Goal: Find specific page/section: Find specific page/section

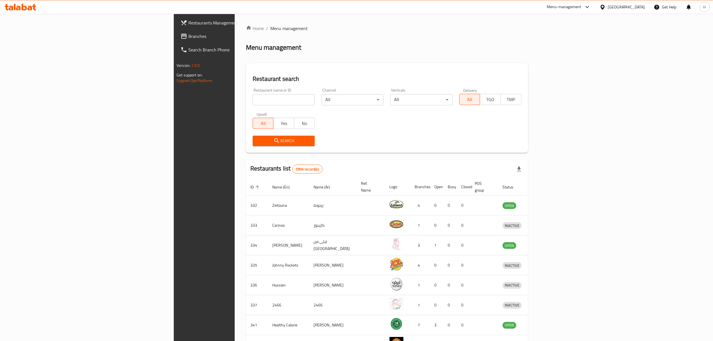
click at [253, 105] on input "search" at bounding box center [284, 99] width 62 height 11
type input "عماني"
click button "Search" at bounding box center [284, 141] width 62 height 10
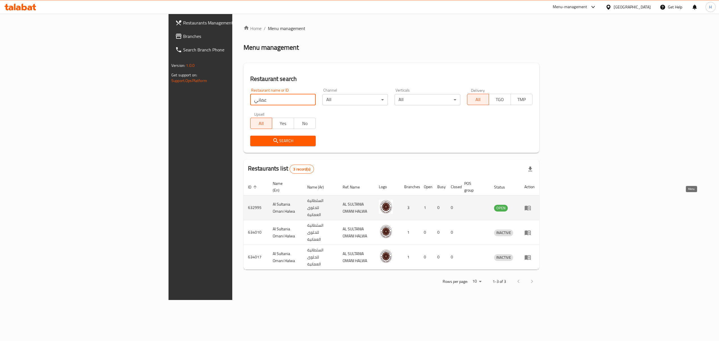
click at [531, 206] on icon "enhanced table" at bounding box center [528, 208] width 6 height 5
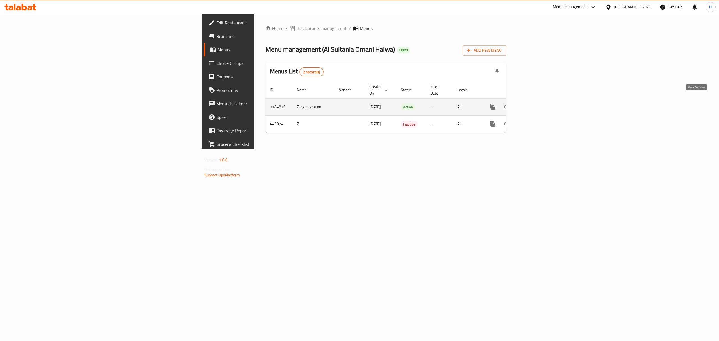
click at [537, 104] on icon "enhanced table" at bounding box center [533, 107] width 7 height 7
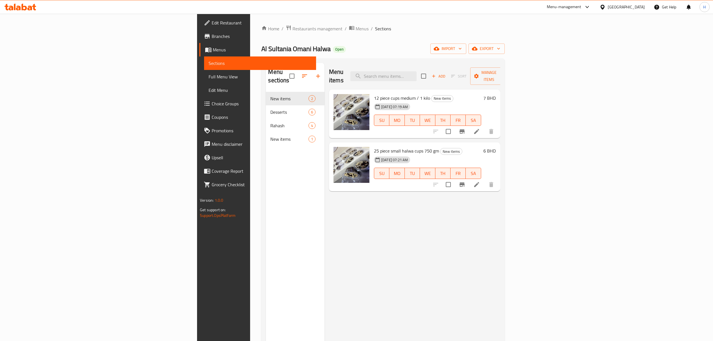
click at [199, 99] on link "Choice Groups" at bounding box center [257, 103] width 117 height 13
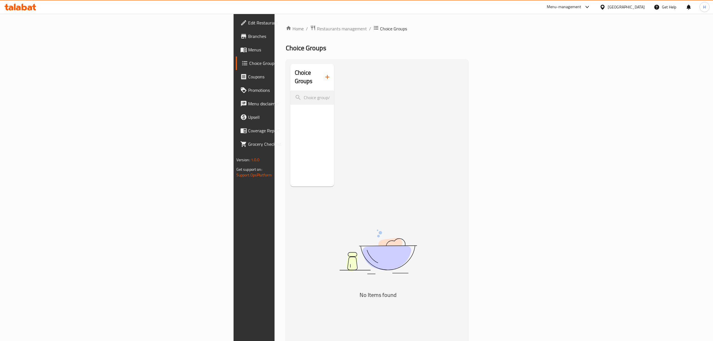
click at [290, 74] on div "Choice Groups No Items found" at bounding box center [378, 234] width 176 height 341
click at [324, 74] on icon "button" at bounding box center [327, 77] width 7 height 7
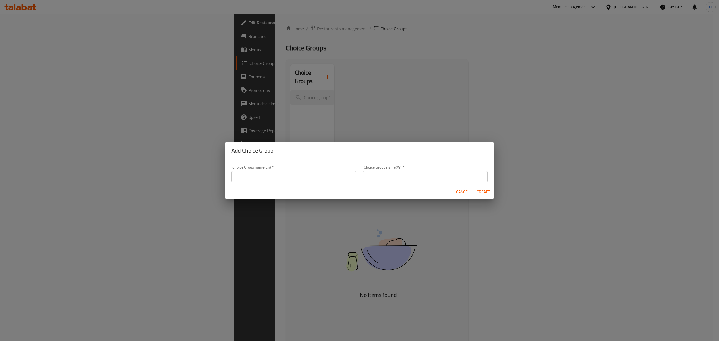
click at [341, 178] on input "text" at bounding box center [293, 176] width 125 height 11
type input "Your choice of"
click at [398, 178] on input "text" at bounding box center [425, 176] width 125 height 11
type input "h"
type input "اختيارك من"
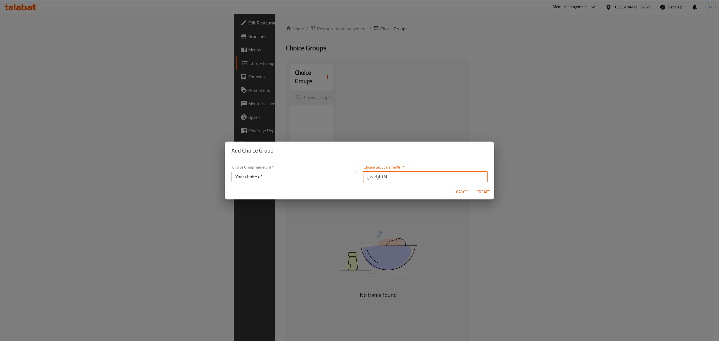
click at [425, 151] on h2 "Add Choice Group" at bounding box center [359, 150] width 256 height 9
click at [487, 192] on span "Create" at bounding box center [482, 191] width 13 height 7
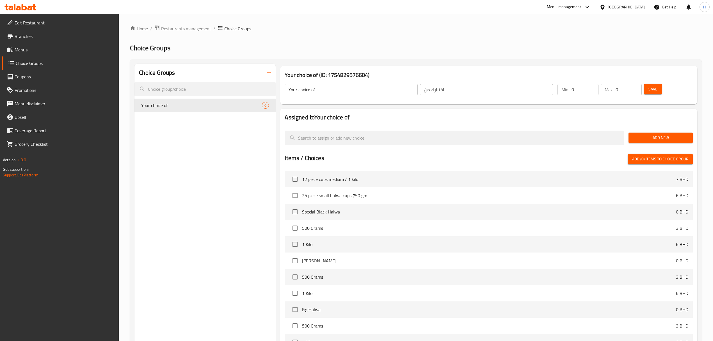
drag, startPoint x: 576, startPoint y: 93, endPoint x: 508, endPoint y: 90, distance: 68.3
click at [503, 90] on div "Your choice of ​ اختيارك من ​ Min: 0 ​ Max: 0 ​ Save" at bounding box center [489, 89] width 413 height 25
type input "1"
drag, startPoint x: 593, startPoint y: 94, endPoint x: 603, endPoint y: 98, distance: 11.0
click at [594, 96] on div "Min: 1 ​ Max: 0 ​" at bounding box center [600, 90] width 89 height 16
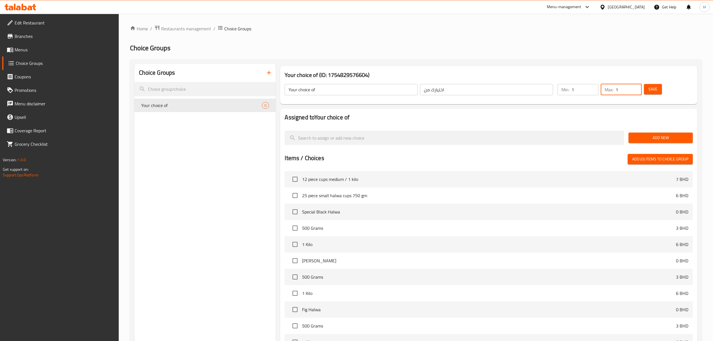
type input "1"
click at [660, 88] on button "Save" at bounding box center [653, 89] width 18 height 10
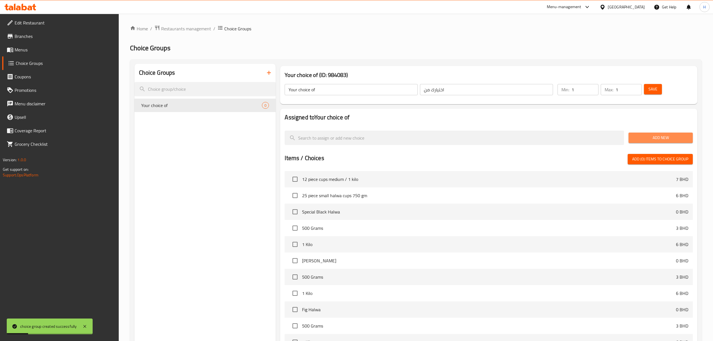
click at [651, 134] on button "Add New" at bounding box center [661, 138] width 64 height 10
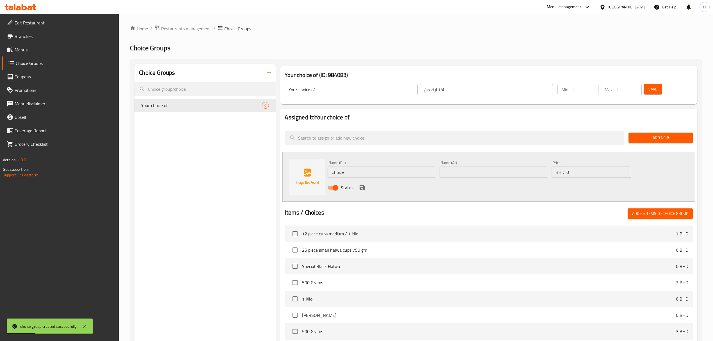
click at [357, 166] on div "Name (En) Choice Name (En)" at bounding box center [382, 169] width 108 height 17
drag, startPoint x: 359, startPoint y: 169, endPoint x: 253, endPoint y: 200, distance: 110.3
click at [250, 200] on div "Choice Groups Your choice of 0 Your choice of (ID: 984083) Your choice of ​ اخت…" at bounding box center [417, 269] width 565 height 410
type input "Halwa Almalakiya"
click at [454, 174] on input "text" at bounding box center [494, 172] width 108 height 11
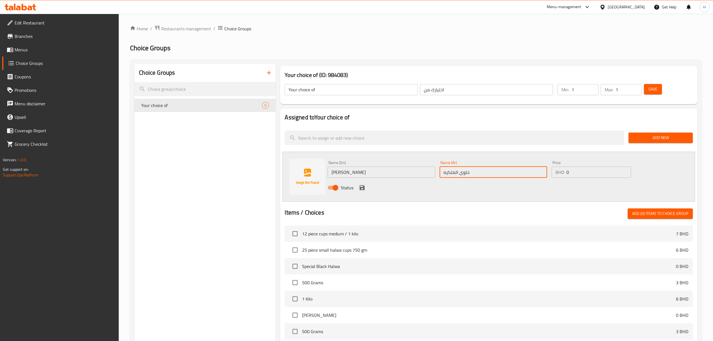
type input "حلوى الملكيه"
click at [651, 135] on span "Add New" at bounding box center [660, 137] width 55 height 7
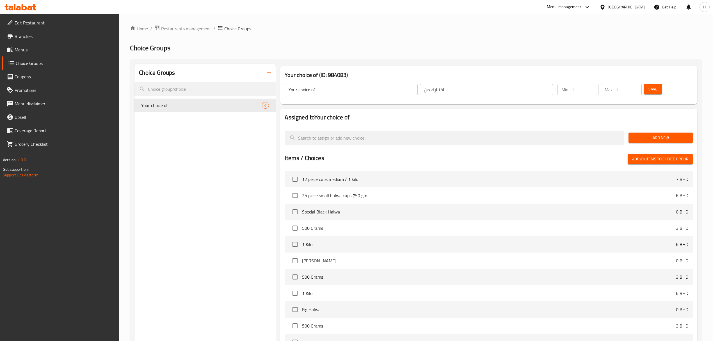
click at [660, 138] on span "Add New" at bounding box center [660, 137] width 55 height 7
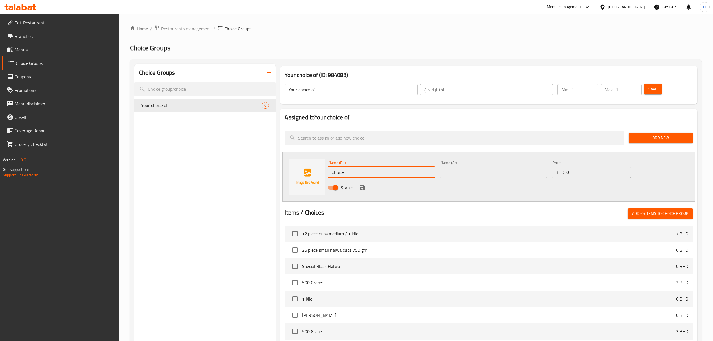
drag, startPoint x: 395, startPoint y: 168, endPoint x: 263, endPoint y: 185, distance: 133.3
click at [263, 185] on div "Choice Groups Your choice of 0 Your choice of (ID: 984083) Your choice of ​ اخت…" at bounding box center [417, 269] width 565 height 410
type input "Halwa mix"
click at [485, 172] on input "text" at bounding box center [494, 172] width 108 height 11
type input "حلوى منوعه"
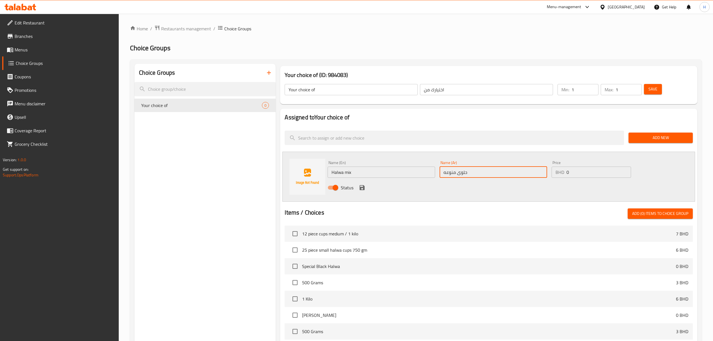
drag, startPoint x: 362, startPoint y: 187, endPoint x: 379, endPoint y: 183, distance: 17.3
click at [362, 187] on icon "save" at bounding box center [362, 187] width 5 height 5
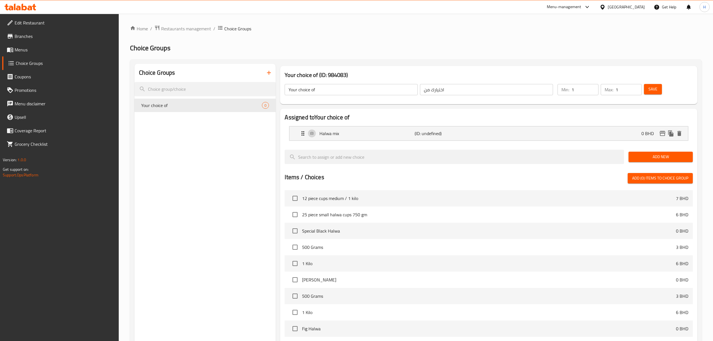
click at [639, 156] on span "Add New" at bounding box center [660, 156] width 55 height 7
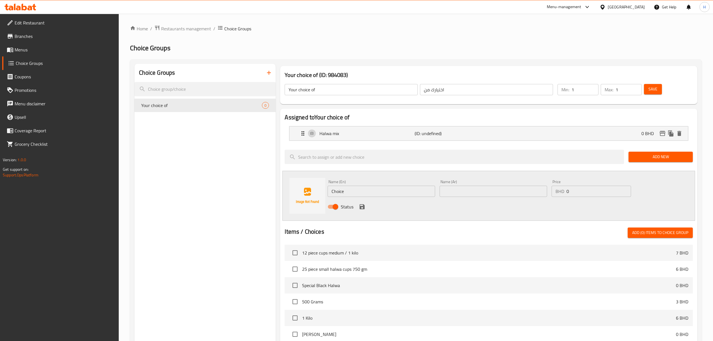
drag, startPoint x: 376, startPoint y: 194, endPoint x: 306, endPoint y: 201, distance: 70.3
click at [306, 201] on div "Name (En) Choice Name (En) Name (Ar) Name (Ar) Price BHD 0 Price Status" at bounding box center [489, 196] width 413 height 50
type input "Halwa Fig"
click at [462, 193] on input "text" at bounding box center [494, 191] width 108 height 11
type input "حلوى التين"
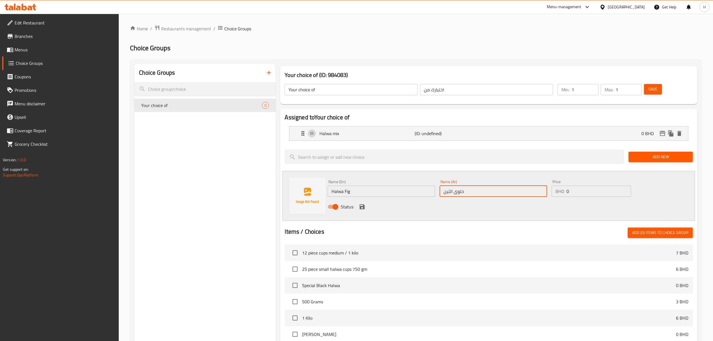
click at [362, 203] on icon "save" at bounding box center [362, 206] width 7 height 7
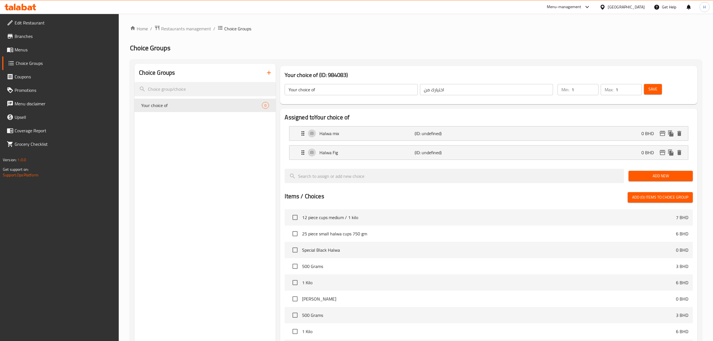
drag, startPoint x: 662, startPoint y: 176, endPoint x: 654, endPoint y: 179, distance: 9.1
click at [662, 176] on span "Add New" at bounding box center [660, 175] width 55 height 7
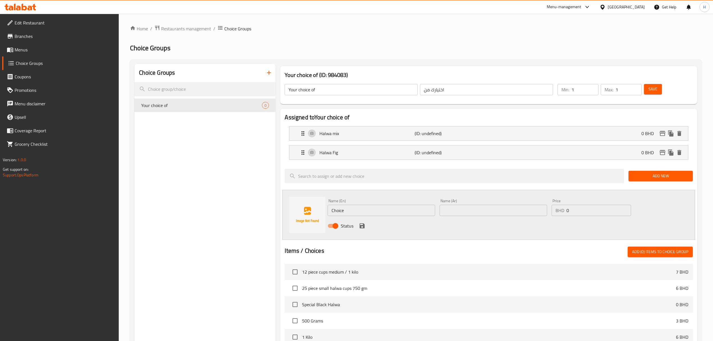
drag, startPoint x: 252, startPoint y: 217, endPoint x: 195, endPoint y: 225, distance: 57.6
click at [178, 225] on div "Choice Groups Your choice of 0 Your choice of (ID: 984083) Your choice of ​ اخت…" at bounding box center [417, 288] width 565 height 448
type input "Halwa Saffron"
click at [519, 214] on input "text" at bounding box center [494, 210] width 108 height 11
type input "حلوى الزعفران"
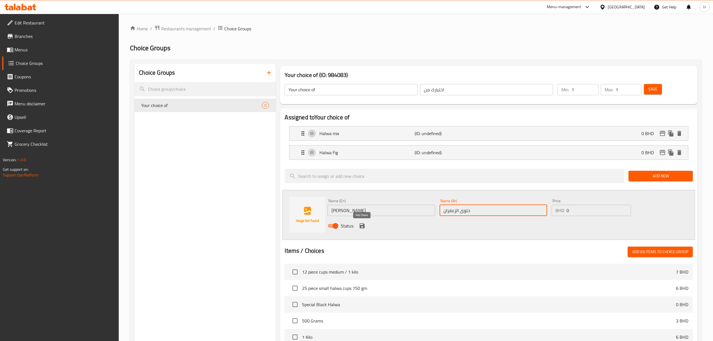
click at [364, 228] on icon "save" at bounding box center [362, 225] width 5 height 5
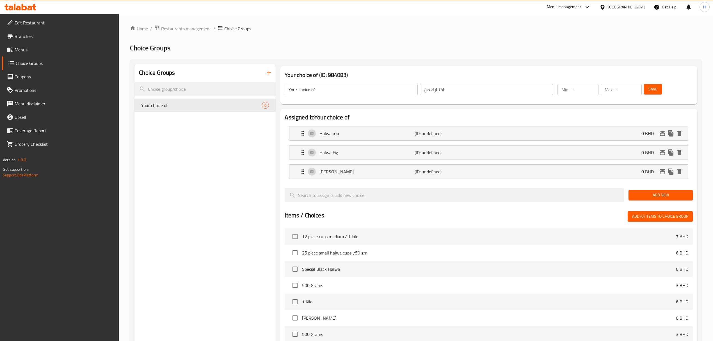
click at [658, 195] on span "Add New" at bounding box center [660, 195] width 55 height 7
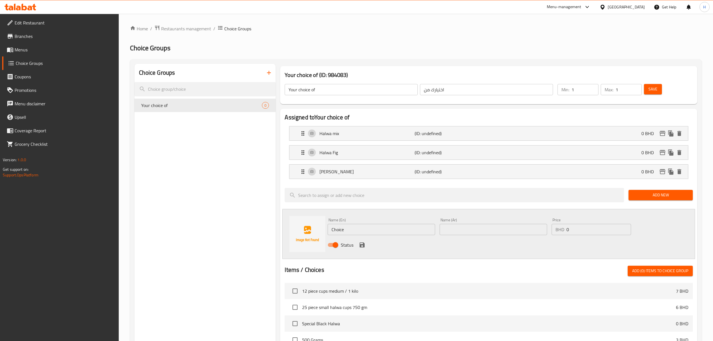
drag, startPoint x: 247, startPoint y: 230, endPoint x: 244, endPoint y: 229, distance: 3.3
click at [245, 230] on div "Choice Groups Your choice of 0 Your choice of (ID: 984083) Your choice of ​ اخت…" at bounding box center [417, 297] width 565 height 467
type input "Halwa Almalakiya"
drag, startPoint x: 445, startPoint y: 231, endPoint x: 580, endPoint y: 230, distance: 134.8
click at [445, 231] on input "text" at bounding box center [494, 229] width 108 height 11
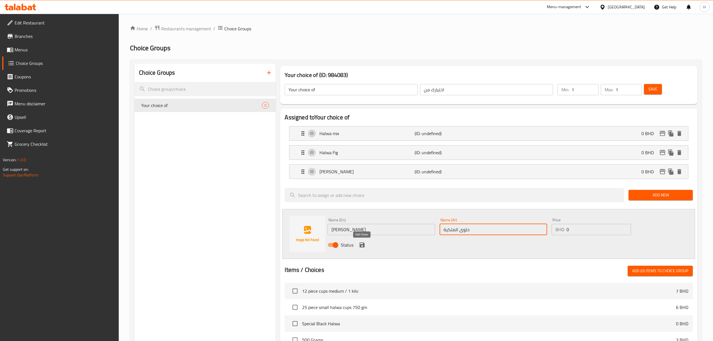
type input "حلوى الملكية"
click at [361, 244] on icon "save" at bounding box center [362, 245] width 7 height 7
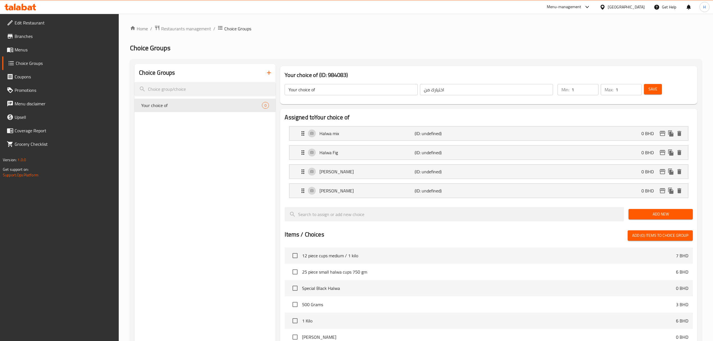
click at [660, 90] on button "Save" at bounding box center [653, 89] width 18 height 10
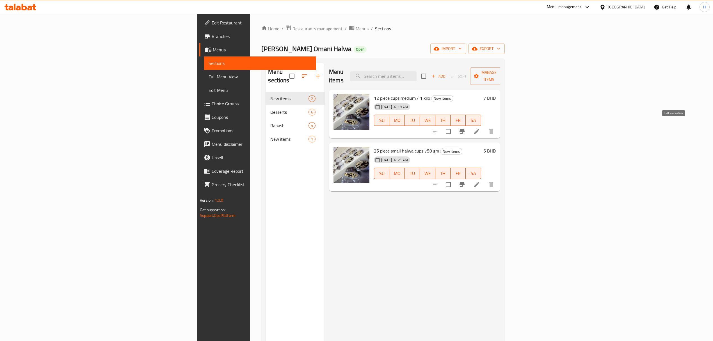
click at [480, 128] on icon at bounding box center [477, 131] width 7 height 7
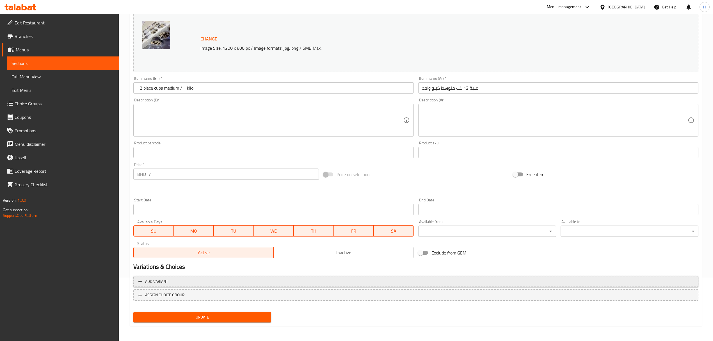
click at [201, 278] on span "Add variant" at bounding box center [415, 281] width 555 height 7
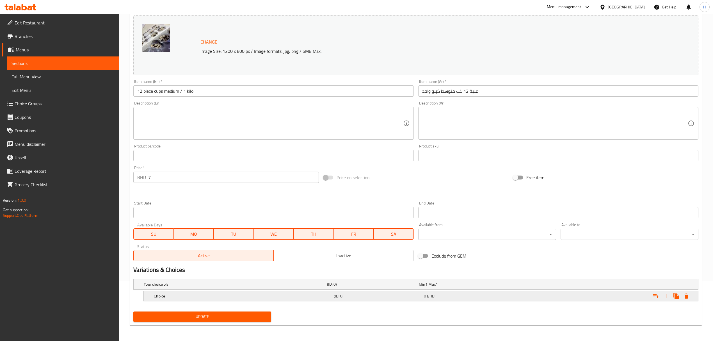
scroll to position [61, 0]
click at [210, 287] on h5 "Choice" at bounding box center [234, 284] width 181 height 6
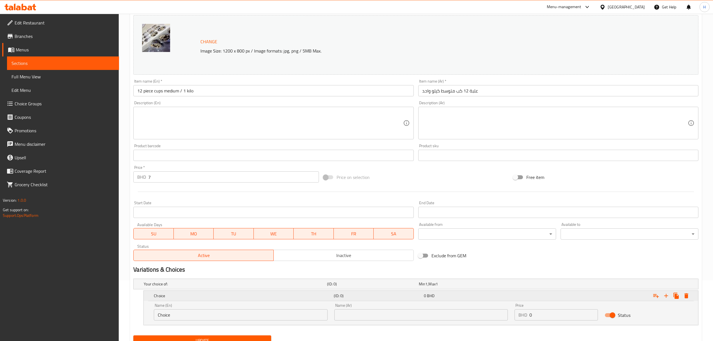
click at [688, 297] on icon "Expand" at bounding box center [687, 295] width 4 height 5
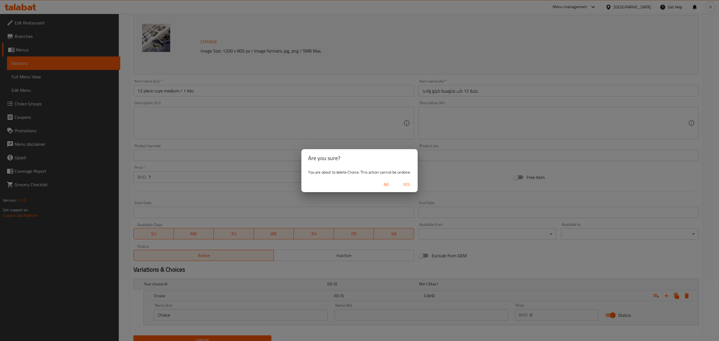
drag, startPoint x: 409, startPoint y: 182, endPoint x: 313, endPoint y: 258, distance: 122.8
click at [408, 183] on span "Yes" at bounding box center [406, 184] width 13 height 7
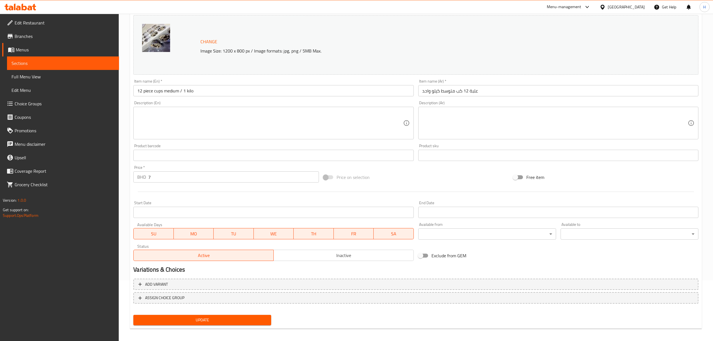
click at [192, 292] on div "Add variant ASSIGN CHOICE GROUP" at bounding box center [416, 294] width 570 height 37
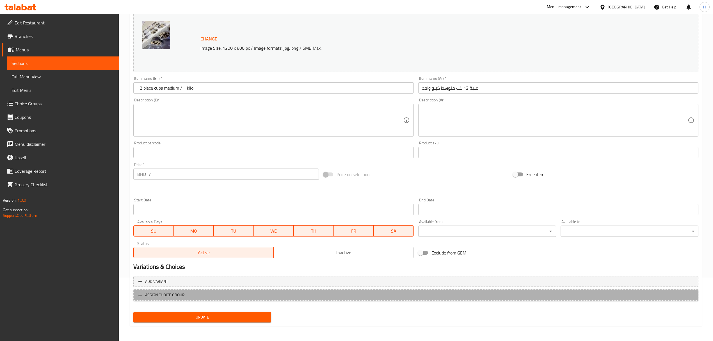
click at [198, 292] on span "ASSIGN CHOICE GROUP" at bounding box center [415, 295] width 555 height 7
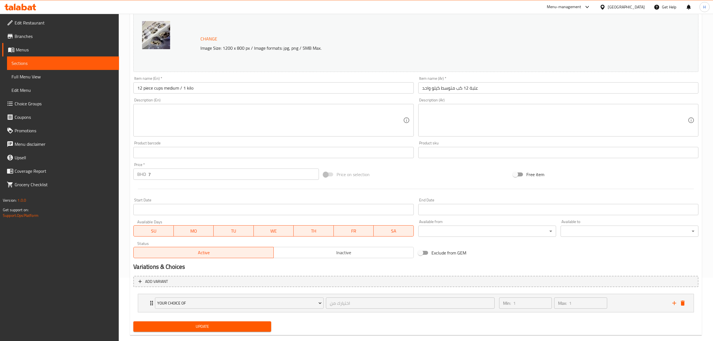
click at [204, 300] on span "Your choice of" at bounding box center [239, 303] width 165 height 7
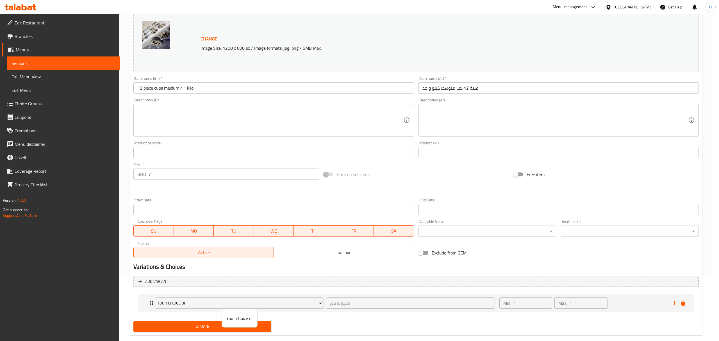
click at [379, 324] on div at bounding box center [359, 170] width 719 height 341
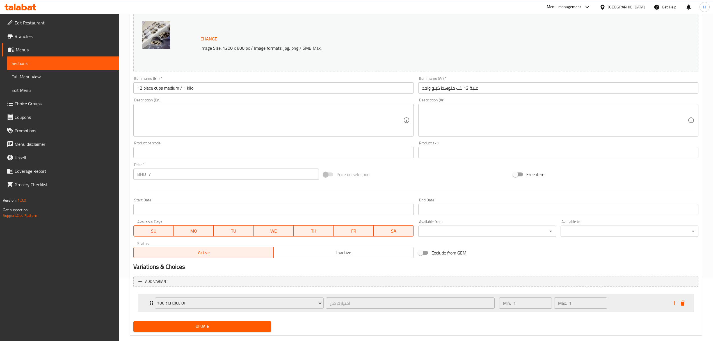
drag, startPoint x: 635, startPoint y: 305, endPoint x: 413, endPoint y: 295, distance: 221.8
click at [635, 305] on div "Min: 1 ​ Max: 1 ​" at bounding box center [582, 303] width 173 height 18
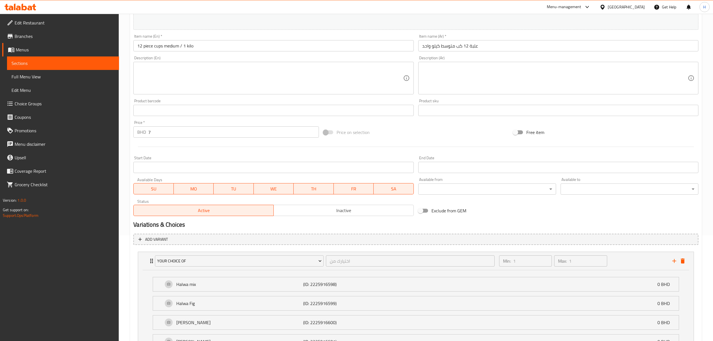
scroll to position [156, 0]
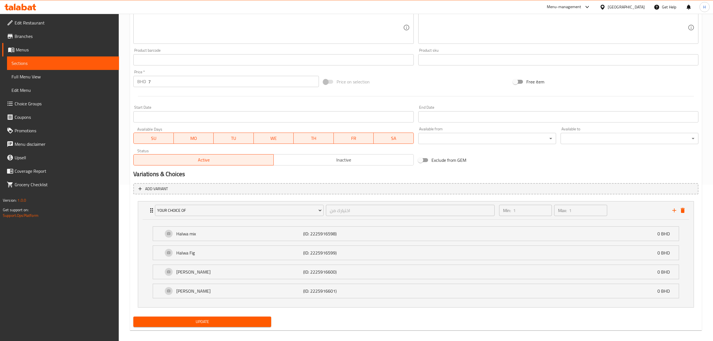
click at [236, 320] on span "Update" at bounding box center [202, 321] width 129 height 7
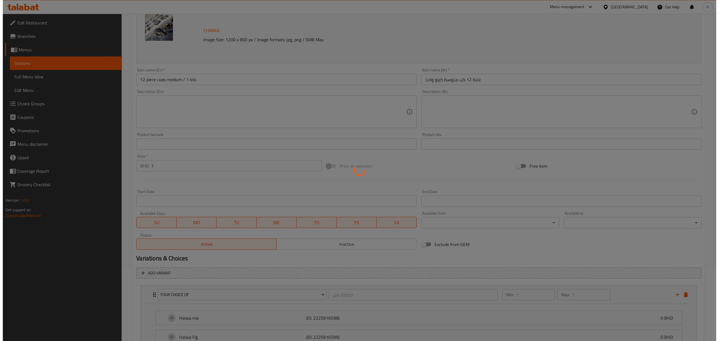
scroll to position [0, 0]
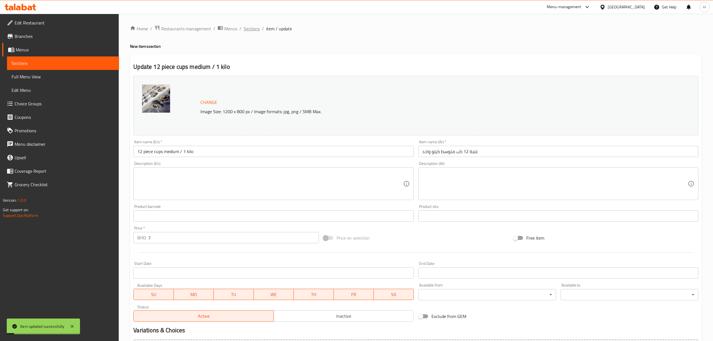
click at [249, 29] on span "Sections" at bounding box center [252, 28] width 16 height 7
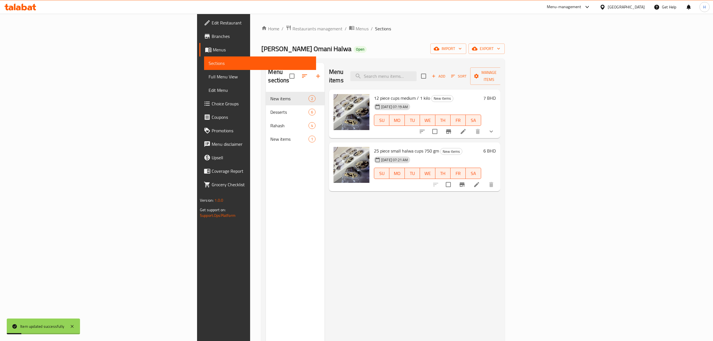
click at [485, 179] on li at bounding box center [477, 184] width 16 height 10
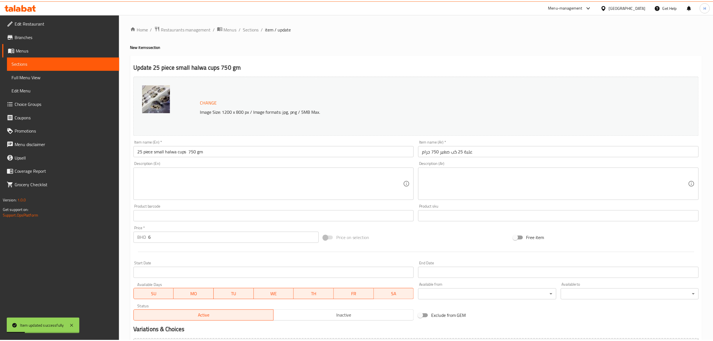
scroll to position [63, 0]
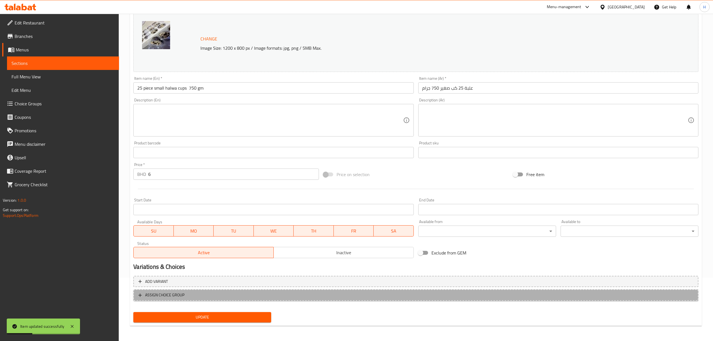
click at [166, 295] on span "ASSIGN CHOICE GROUP" at bounding box center [164, 295] width 39 height 7
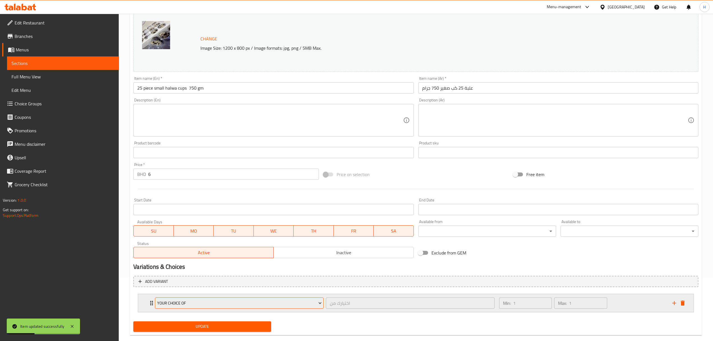
click at [187, 308] on button "Your choice of" at bounding box center [239, 302] width 169 height 11
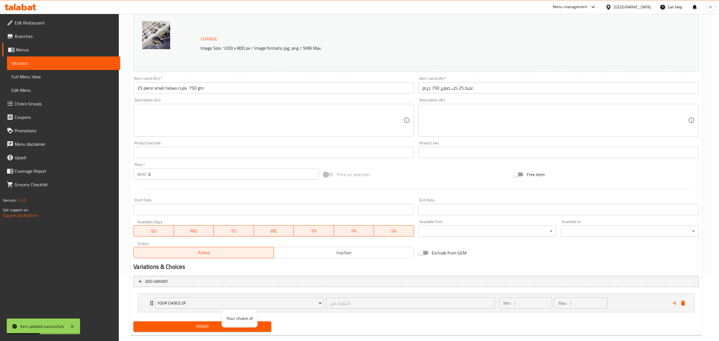
drag, startPoint x: 316, startPoint y: 326, endPoint x: 284, endPoint y: 323, distance: 32.2
click at [316, 326] on div at bounding box center [359, 170] width 719 height 341
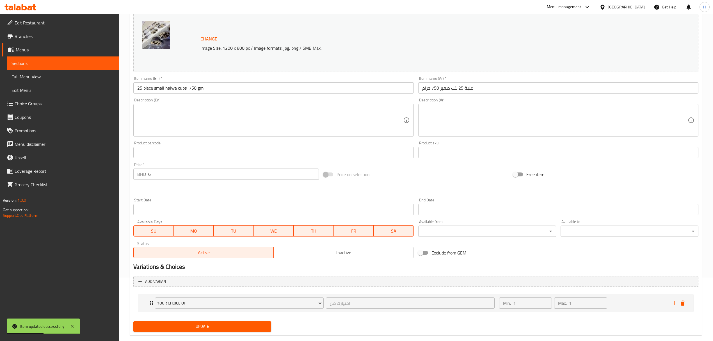
click at [263, 322] on button "Update" at bounding box center [202, 326] width 138 height 10
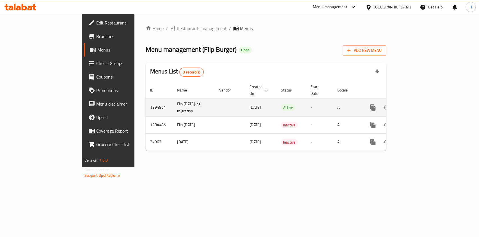
click at [417, 104] on icon "enhanced table" at bounding box center [413, 107] width 7 height 7
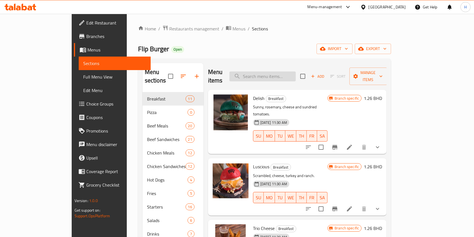
click at [295, 75] on input "search" at bounding box center [262, 76] width 66 height 10
type input "pizza"
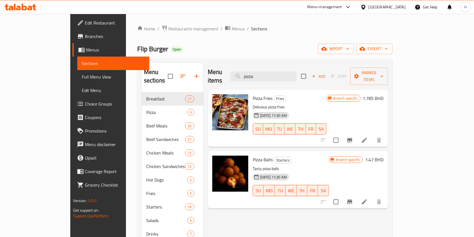
click at [28, 10] on div at bounding box center [20, 7] width 32 height 7
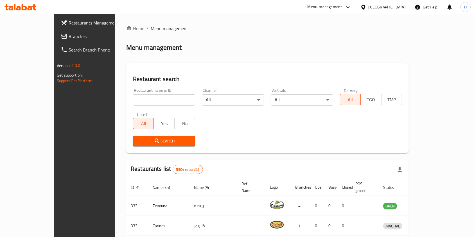
click at [167, 101] on div "Home / Menu management Menu management Restaurant search Restaurant name or ID …" at bounding box center [267, 209] width 282 height 369
click at [166, 101] on input "search" at bounding box center [164, 99] width 62 height 11
type input "spin pizza"
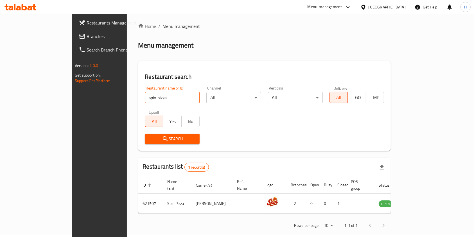
scroll to position [3, 0]
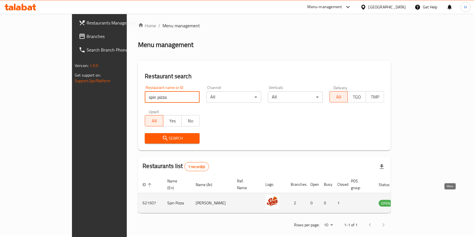
click at [418, 199] on link "enhanced table" at bounding box center [413, 202] width 10 height 7
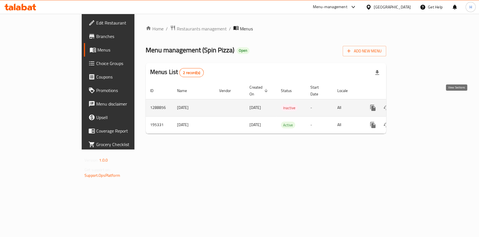
click at [417, 104] on icon "enhanced table" at bounding box center [413, 107] width 7 height 7
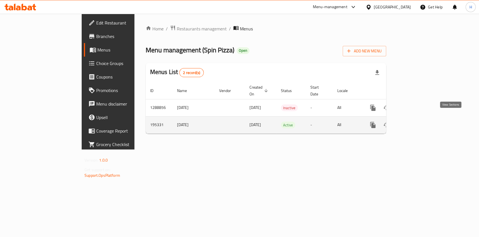
click at [417, 121] on icon "enhanced table" at bounding box center [413, 124] width 7 height 7
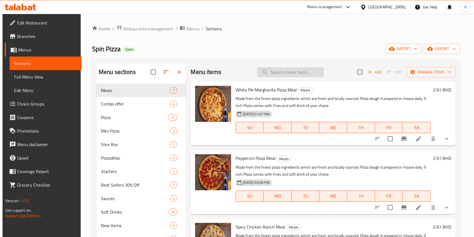
click at [277, 73] on input "search" at bounding box center [290, 72] width 66 height 10
type input "pizza"
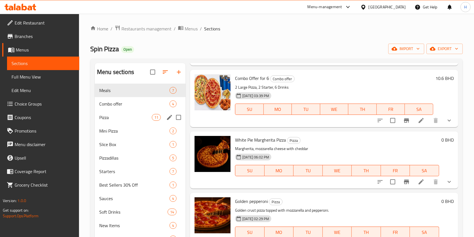
click at [108, 115] on span "Pizza" at bounding box center [125, 117] width 53 height 7
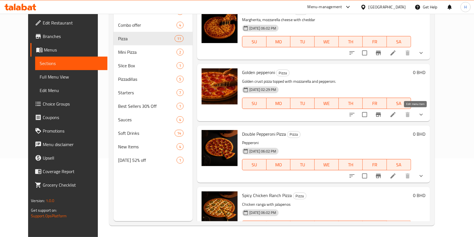
click at [396, 112] on icon at bounding box center [392, 114] width 7 height 7
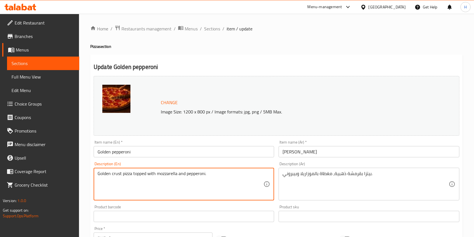
click at [182, 170] on textarea "Golden crust pizza topped with mozzarella and pepperoni." at bounding box center [180, 183] width 166 height 27
paste textarea "Crisp golden crust layered with rich mozzarella and savory pepperoni, finished …"
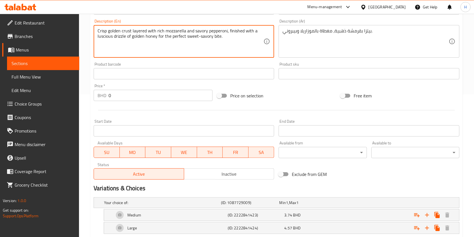
scroll to position [174, 0]
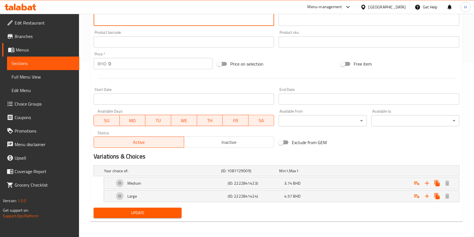
type textarea "Crisp golden crust layered with rich mozzarella and savory pepperoni, finished …"
click at [142, 210] on span "Update" at bounding box center [137, 212] width 79 height 7
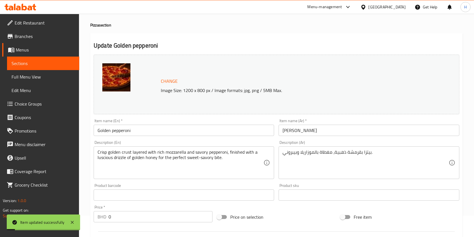
scroll to position [0, 0]
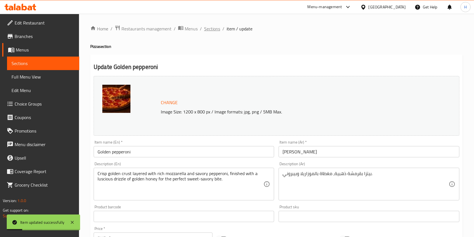
click at [219, 26] on ol "Home / Restaurants management / Menus / Sections / item / update" at bounding box center [276, 28] width 372 height 7
click at [210, 32] on span "Sections" at bounding box center [212, 28] width 16 height 7
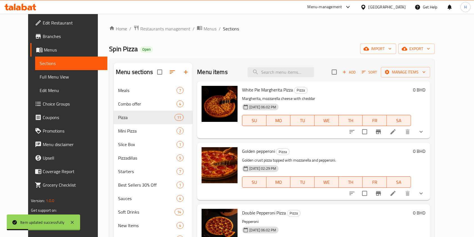
click at [223, 25] on span "Sections" at bounding box center [231, 28] width 16 height 7
